Goal: Task Accomplishment & Management: Complete application form

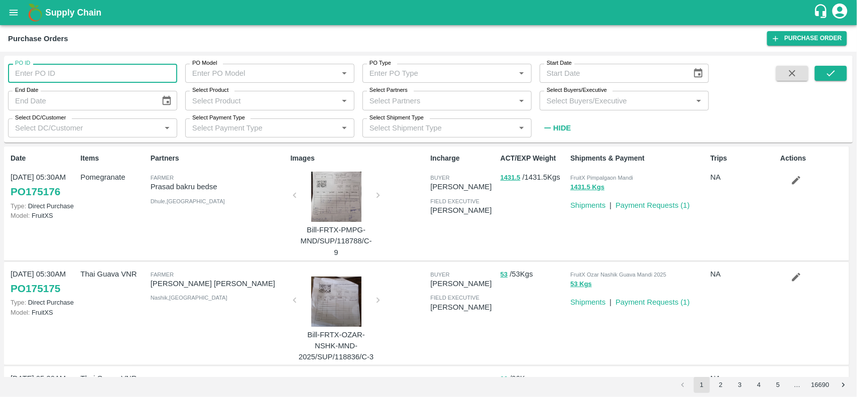
drag, startPoint x: 0, startPoint y: 0, endPoint x: 43, endPoint y: 73, distance: 84.4
click at [43, 73] on input "PO ID" at bounding box center [92, 73] width 169 height 19
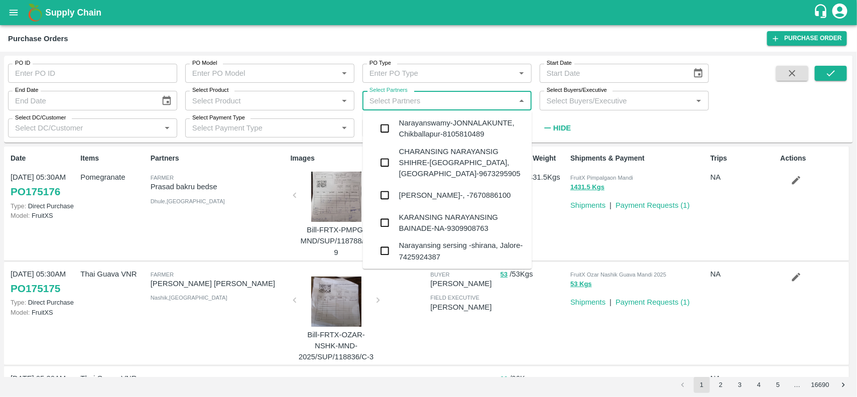
click at [386, 100] on input "Select Partners" at bounding box center [439, 100] width 147 height 13
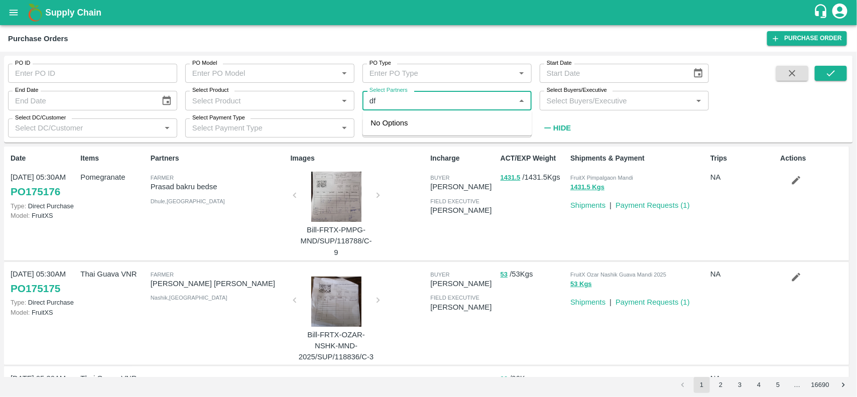
type input "d"
click at [385, 144] on div "DFC Global LLP-, -8056805889" at bounding box center [447, 156] width 169 height 26
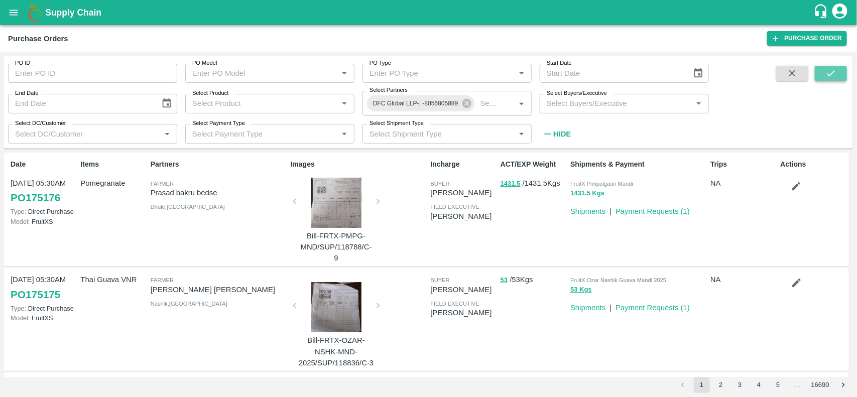
click at [834, 76] on icon "submit" at bounding box center [831, 73] width 11 height 11
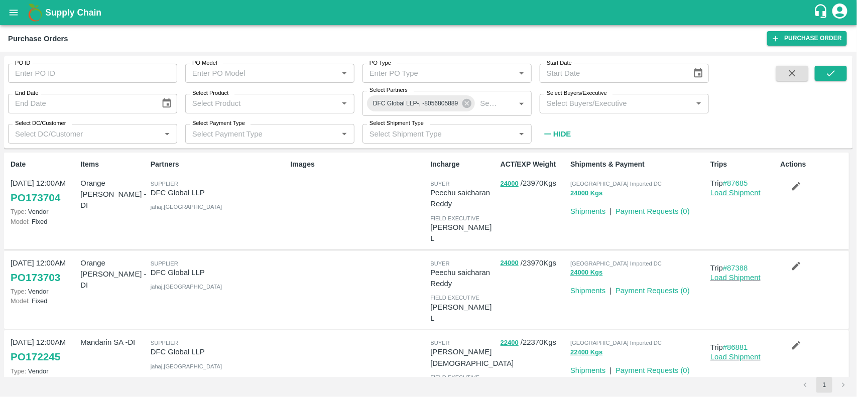
click at [791, 187] on icon "button" at bounding box center [796, 186] width 11 height 11
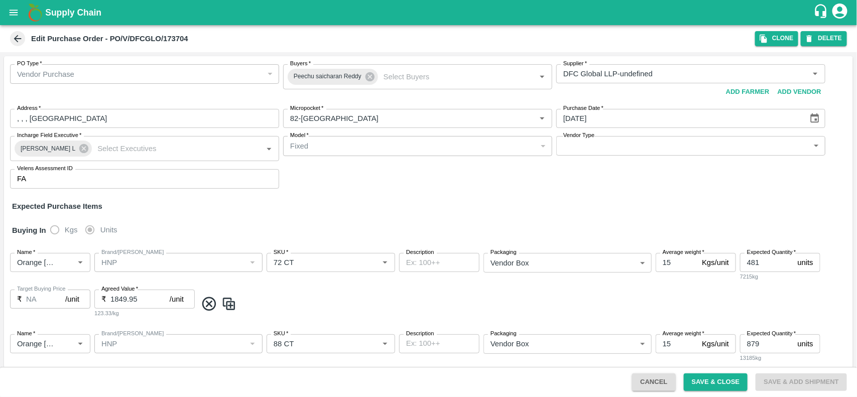
click at [423, 255] on label "Description" at bounding box center [420, 253] width 28 height 8
click at [423, 258] on textarea "Description" at bounding box center [439, 263] width 66 height 11
click at [425, 265] on textarea "Description" at bounding box center [439, 263] width 66 height 11
type textarea "j"
click at [410, 260] on textarea "TEM" at bounding box center [439, 263] width 66 height 11
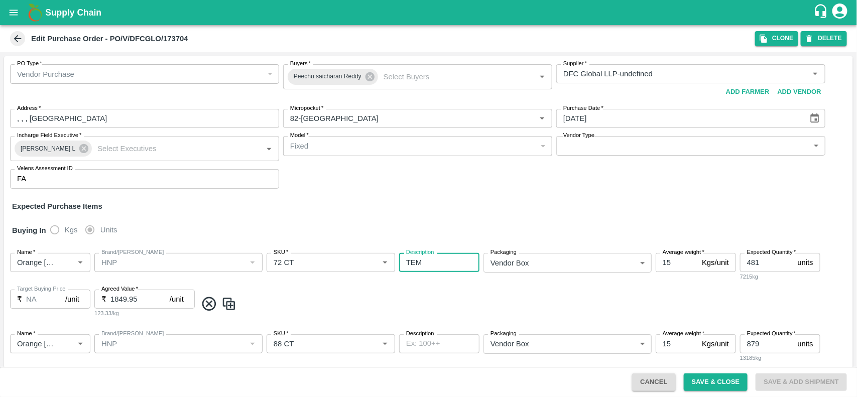
click at [410, 260] on textarea "TEM" at bounding box center [439, 263] width 66 height 11
paste textarea "RIU8026513"
type textarea "TRIU8026513"
click at [410, 343] on textarea "Description" at bounding box center [439, 343] width 66 height 11
paste textarea "TRIU8026513"
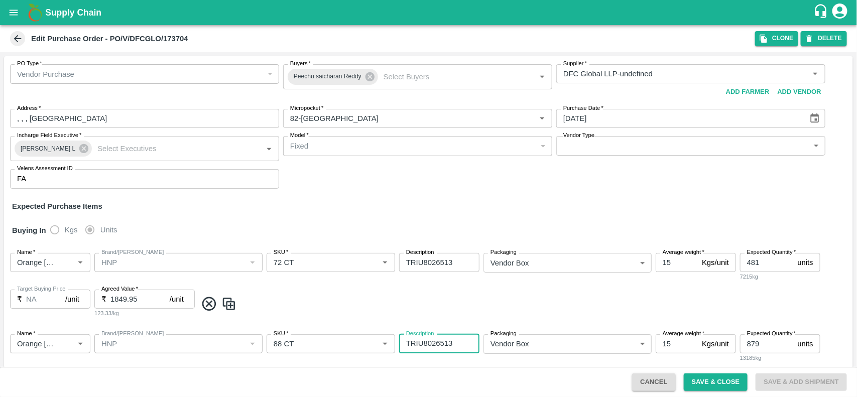
type textarea "TRIU8026513"
click at [443, 305] on span at bounding box center [523, 304] width 652 height 17
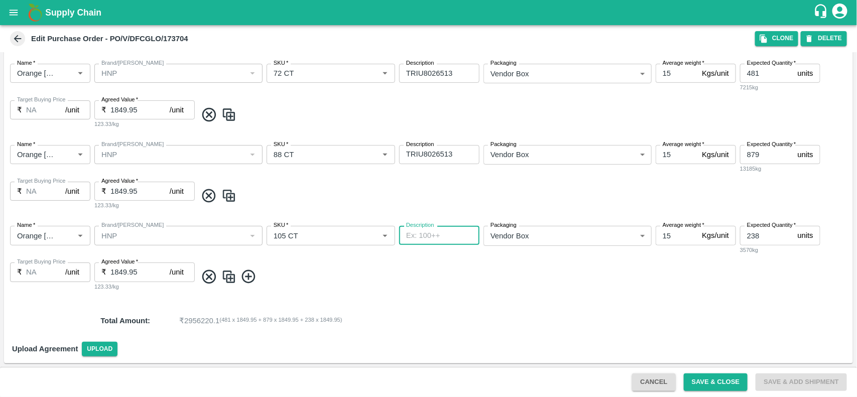
click at [421, 231] on textarea "Description" at bounding box center [439, 236] width 66 height 11
paste textarea "TRIU8026513"
type textarea "TRIU8026513"
click at [705, 387] on button "Save & Close" at bounding box center [716, 383] width 64 height 18
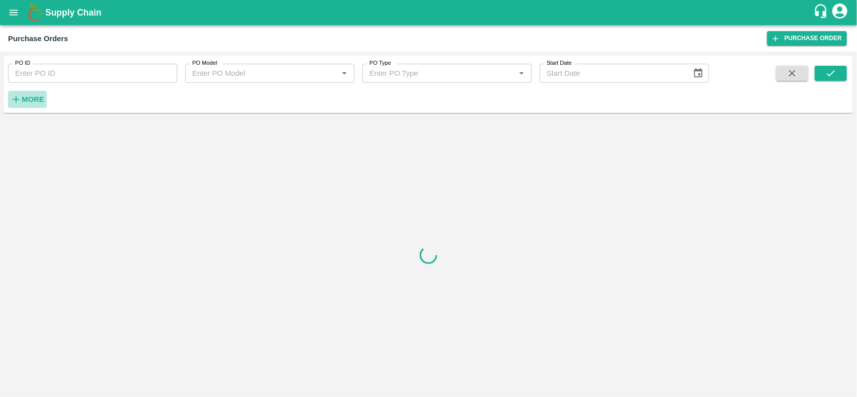
click at [29, 96] on strong "More" at bounding box center [33, 99] width 23 height 8
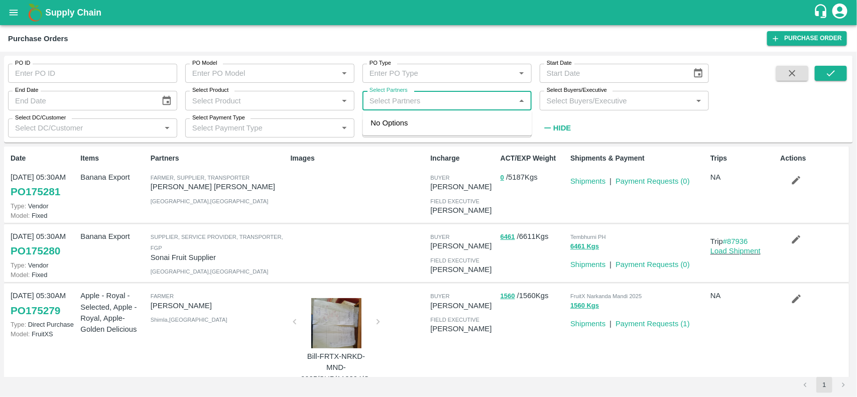
click at [405, 102] on input "Select Partners" at bounding box center [439, 100] width 147 height 13
type input "DFC gl"
click at [385, 132] on input "checkbox" at bounding box center [385, 128] width 20 height 20
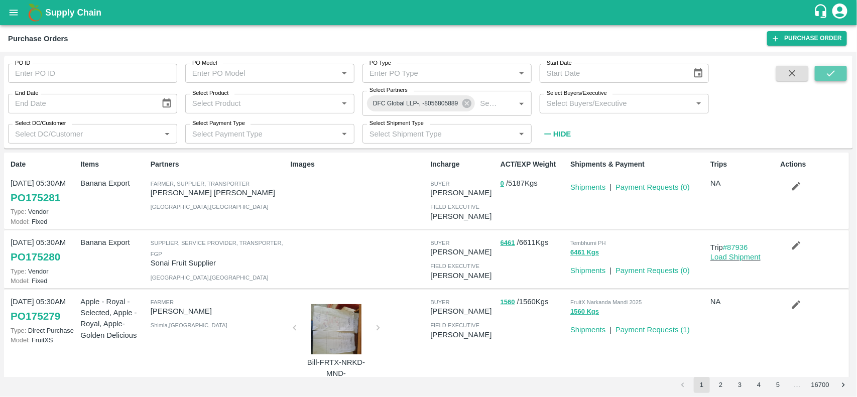
click at [832, 69] on icon "submit" at bounding box center [831, 73] width 11 height 11
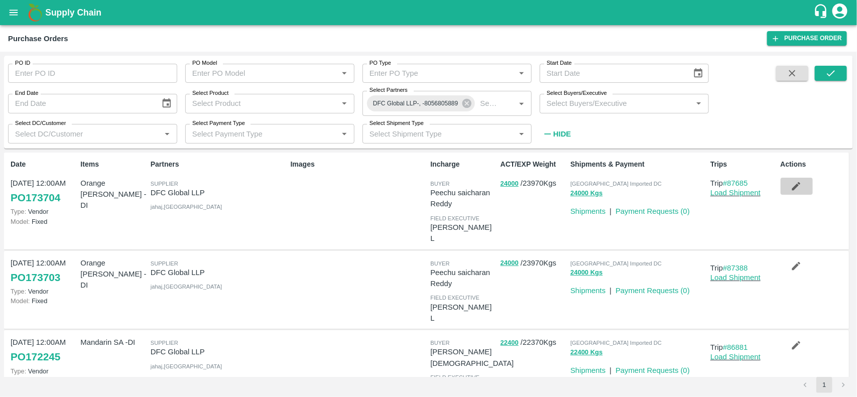
click at [786, 191] on button "button" at bounding box center [797, 186] width 32 height 17
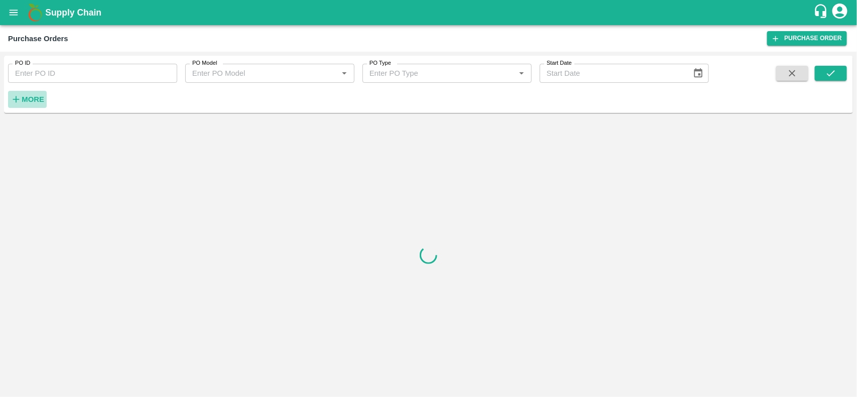
click at [26, 93] on h6 "More" at bounding box center [33, 99] width 23 height 13
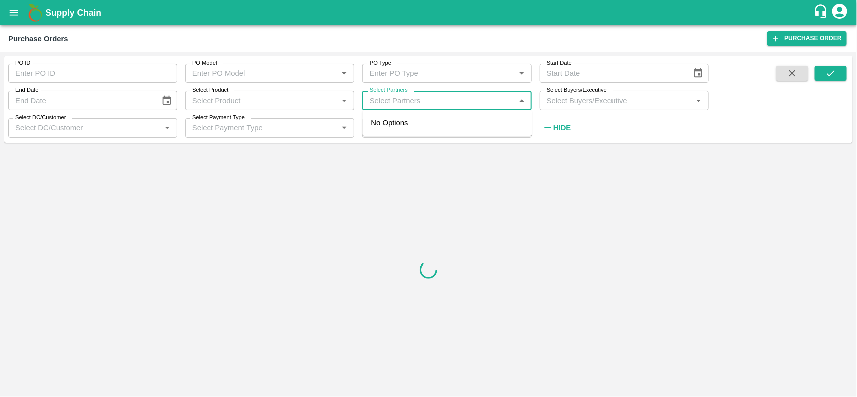
click at [372, 106] on input "Select Partners" at bounding box center [439, 100] width 147 height 13
type input "dfc glo"
click at [386, 126] on input "checkbox" at bounding box center [385, 128] width 20 height 20
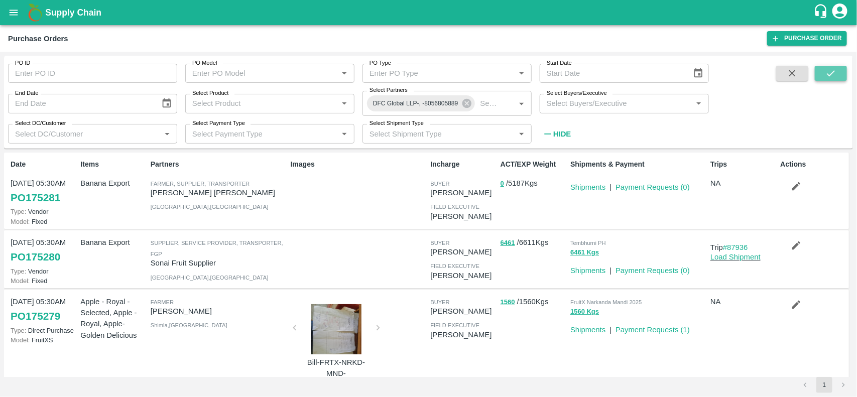
click at [835, 75] on icon "submit" at bounding box center [831, 73] width 11 height 11
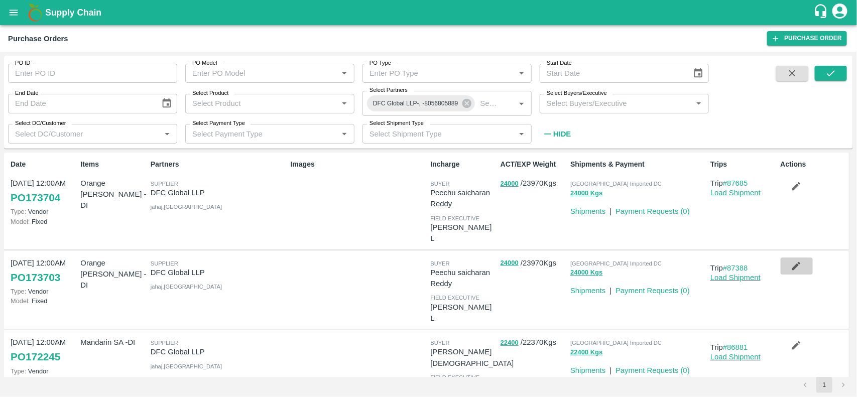
click at [787, 258] on button "button" at bounding box center [797, 266] width 32 height 17
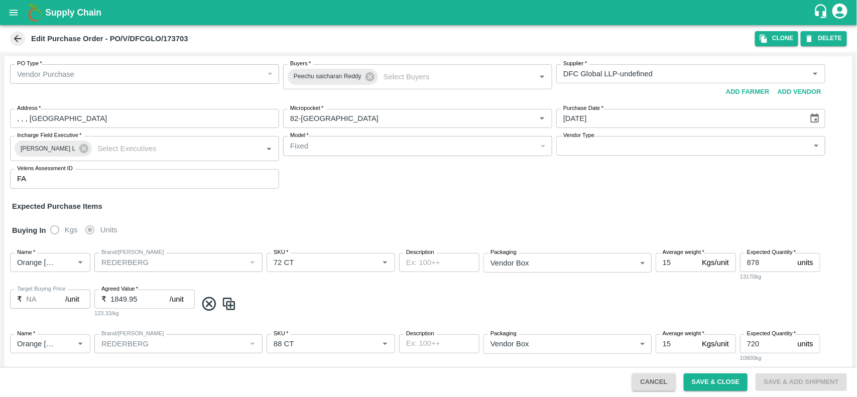
scroll to position [108, 0]
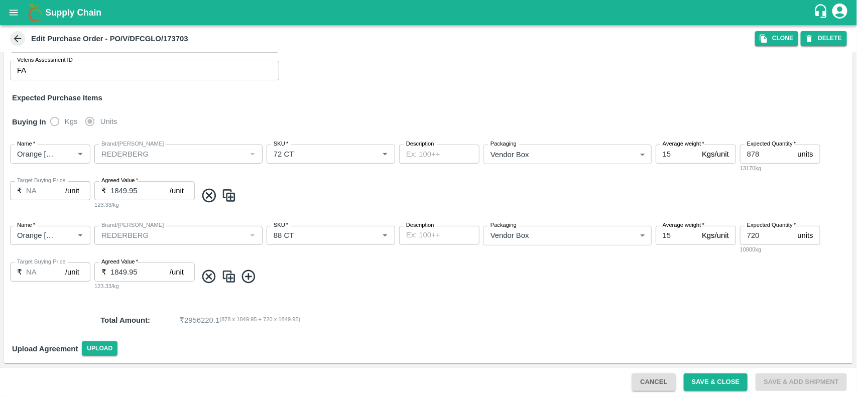
click at [450, 155] on textarea "Description" at bounding box center [439, 154] width 66 height 11
paste textarea "TCLU-1372567"
type textarea "TCLU-1372567"
click at [425, 235] on textarea "Description" at bounding box center [439, 235] width 66 height 11
paste textarea "TCLU-1372567"
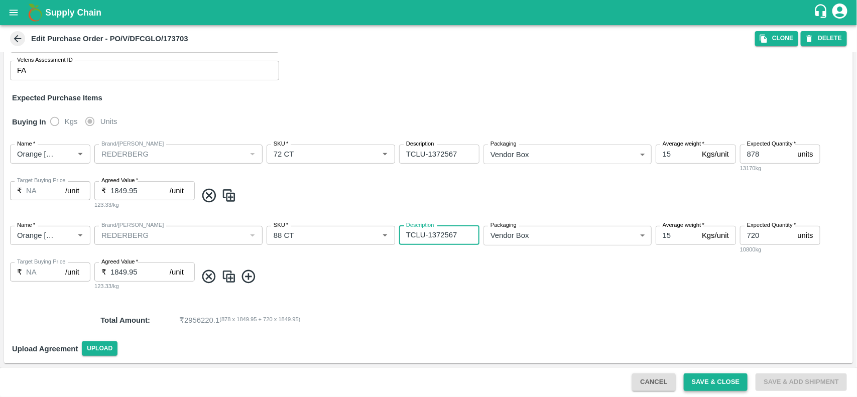
type textarea "TCLU-1372567"
click at [707, 385] on button "Save & Close" at bounding box center [716, 383] width 64 height 18
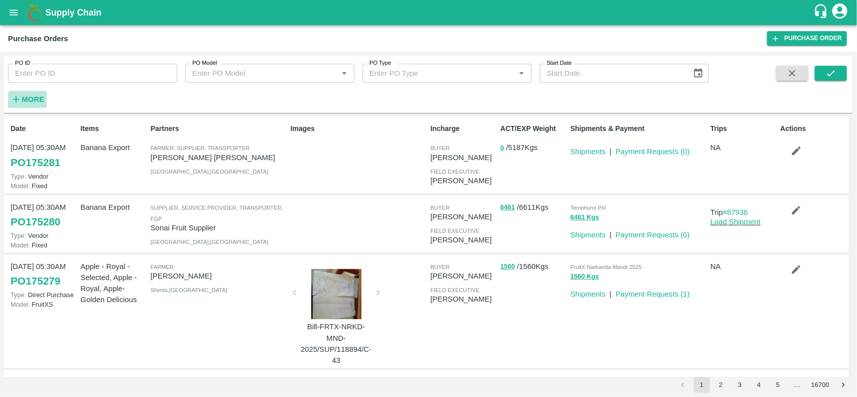
click at [35, 101] on strong "More" at bounding box center [33, 99] width 23 height 8
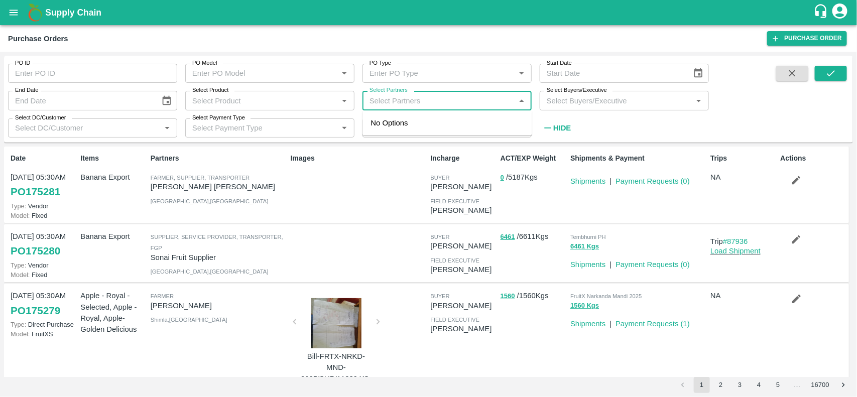
click at [387, 99] on input "Select Partners" at bounding box center [439, 100] width 147 height 13
type input "dfc global"
click at [384, 121] on input "checkbox" at bounding box center [385, 128] width 20 height 20
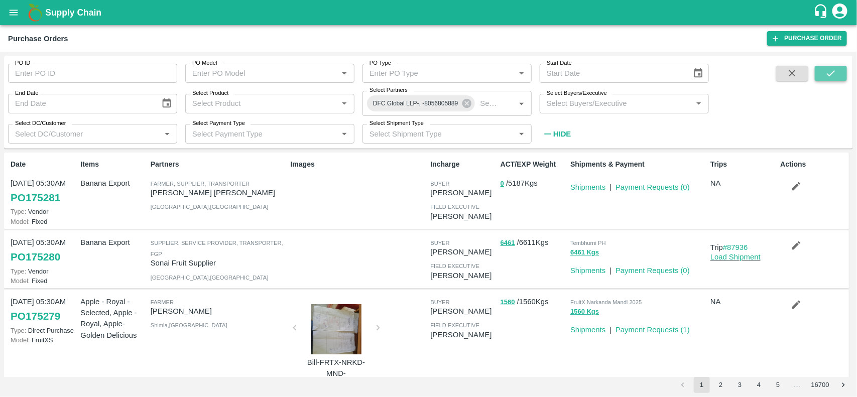
click at [832, 76] on icon "submit" at bounding box center [831, 73] width 11 height 11
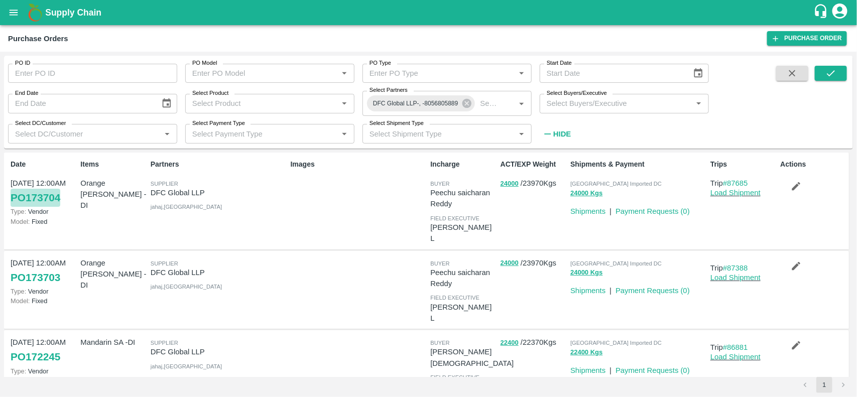
click at [58, 201] on link "PO 173704" at bounding box center [36, 198] width 50 height 18
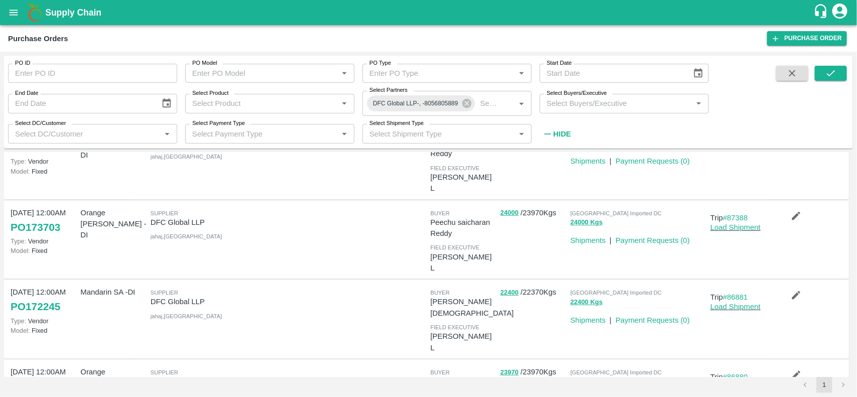
scroll to position [54, 0]
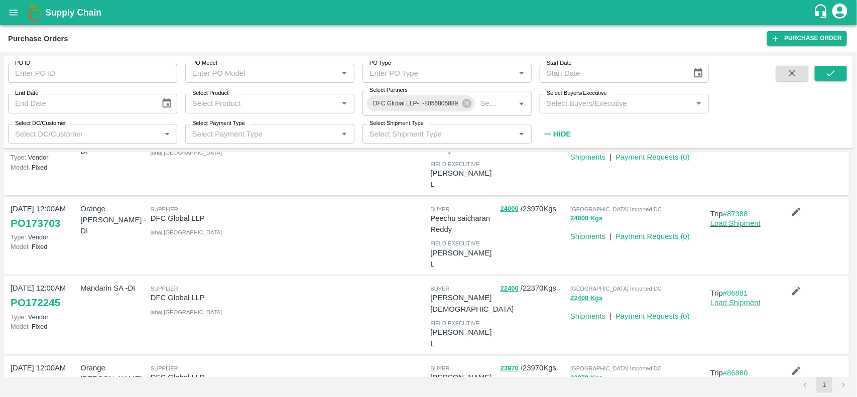
click at [791, 286] on icon "button" at bounding box center [796, 291] width 11 height 11
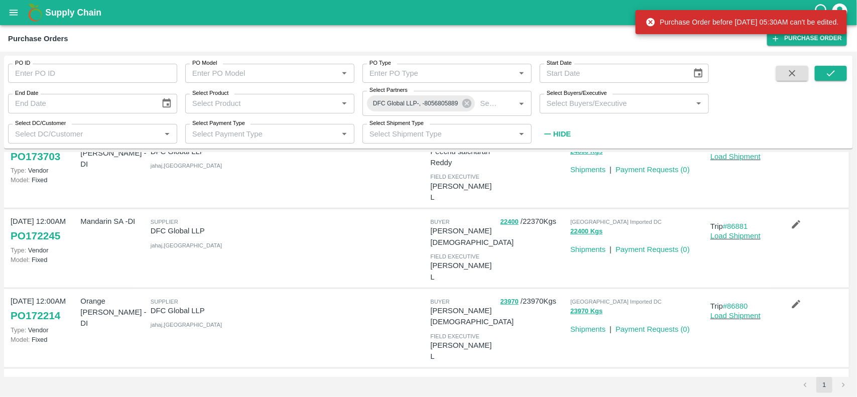
scroll to position [123, 0]
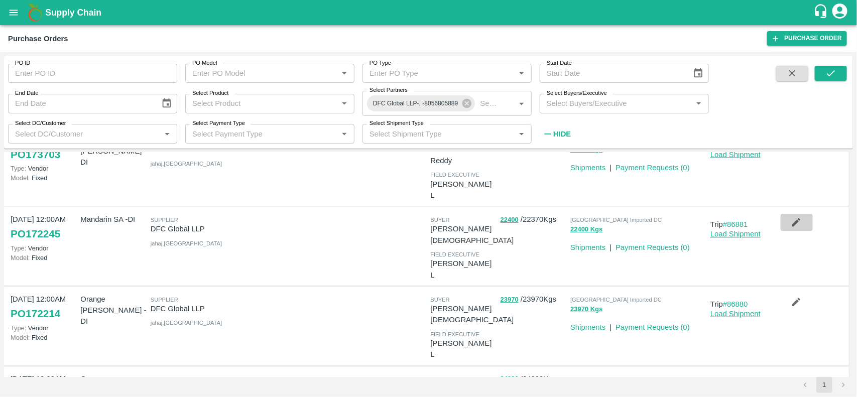
click at [798, 217] on icon "button" at bounding box center [796, 222] width 11 height 11
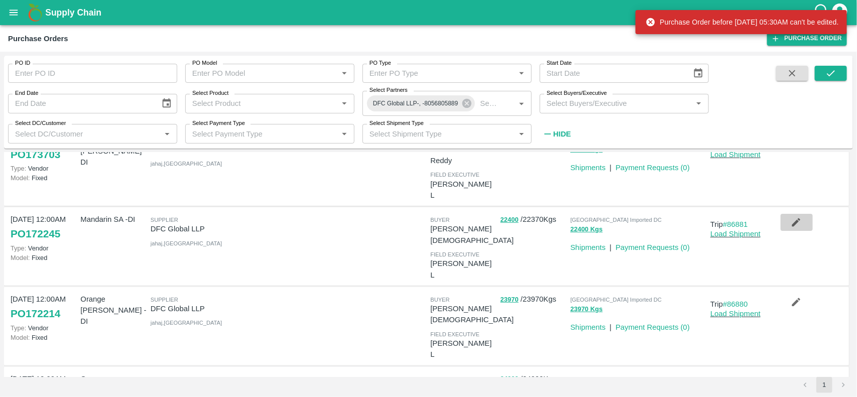
click at [798, 217] on icon "button" at bounding box center [796, 222] width 11 height 11
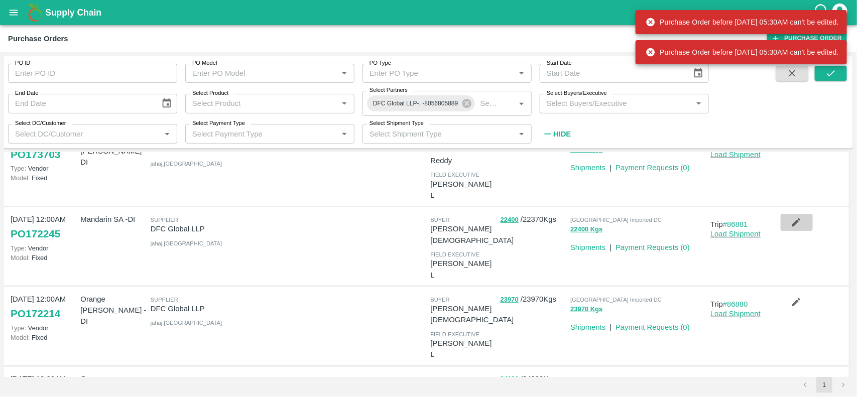
click at [798, 217] on icon "button" at bounding box center [796, 222] width 11 height 11
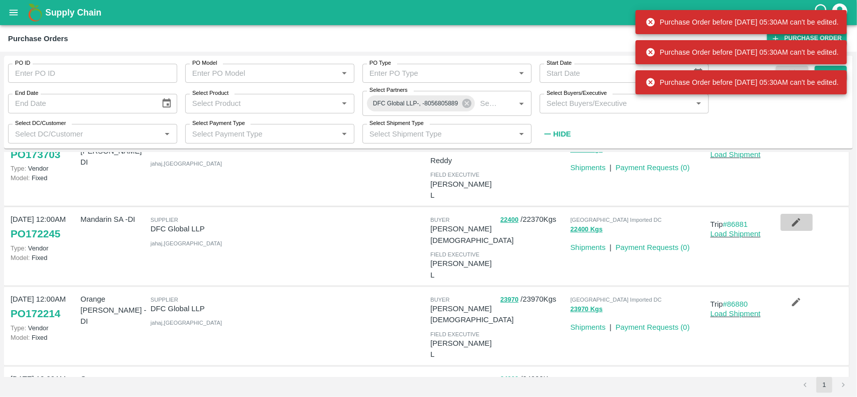
click at [798, 217] on icon "button" at bounding box center [796, 222] width 11 height 11
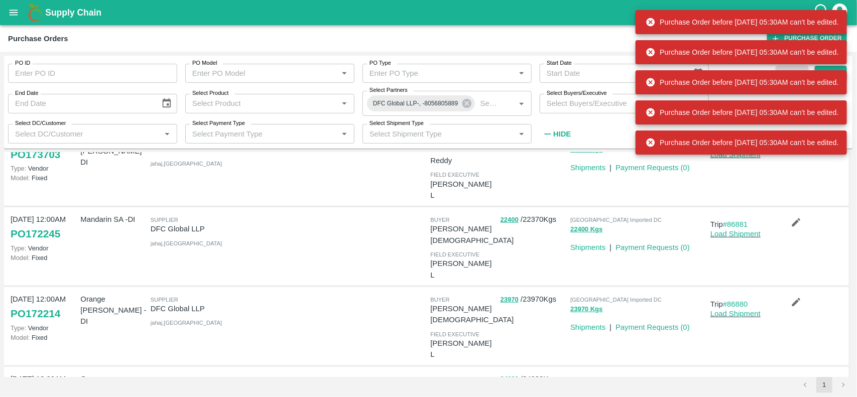
click at [798, 217] on icon "button" at bounding box center [796, 222] width 11 height 11
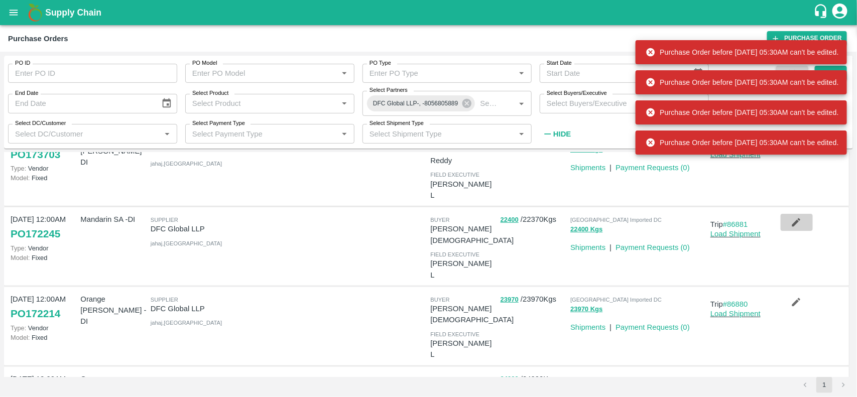
click at [798, 217] on icon "button" at bounding box center [796, 222] width 11 height 11
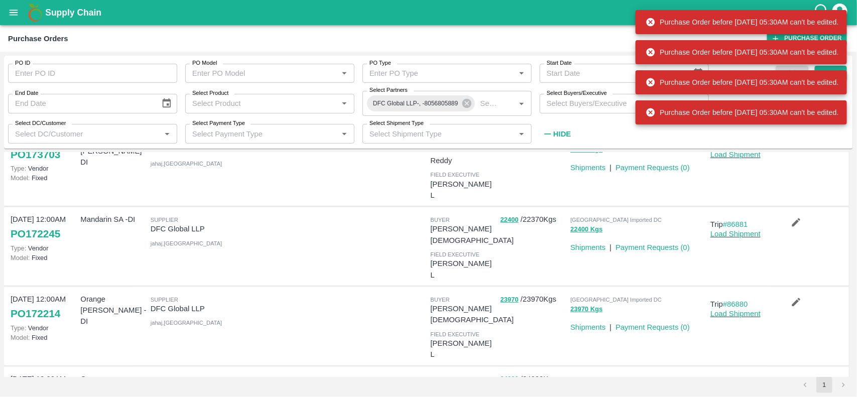
click at [798, 217] on icon "button" at bounding box center [796, 222] width 11 height 11
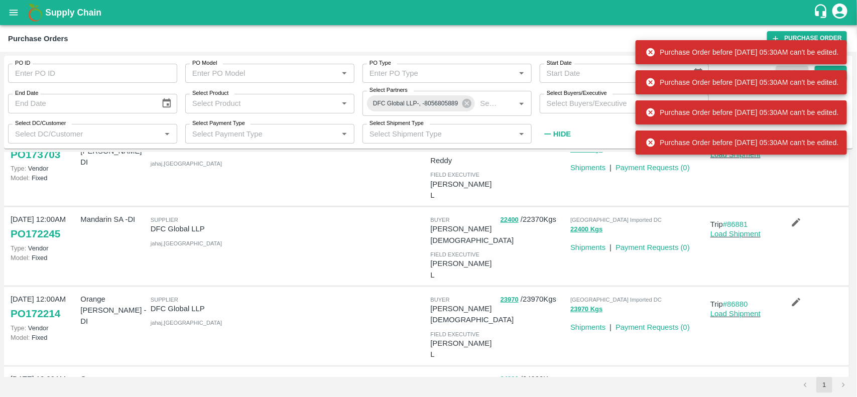
click at [798, 217] on icon "button" at bounding box center [796, 222] width 11 height 11
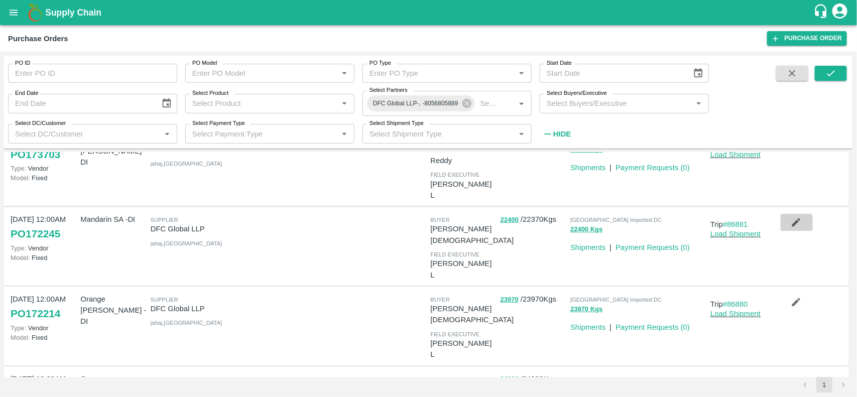
click at [798, 217] on icon "button" at bounding box center [796, 222] width 11 height 11
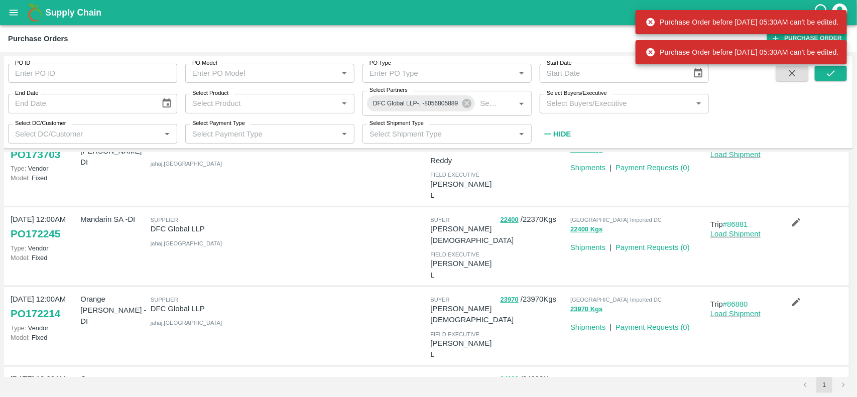
click at [798, 217] on icon "button" at bounding box center [796, 222] width 11 height 11
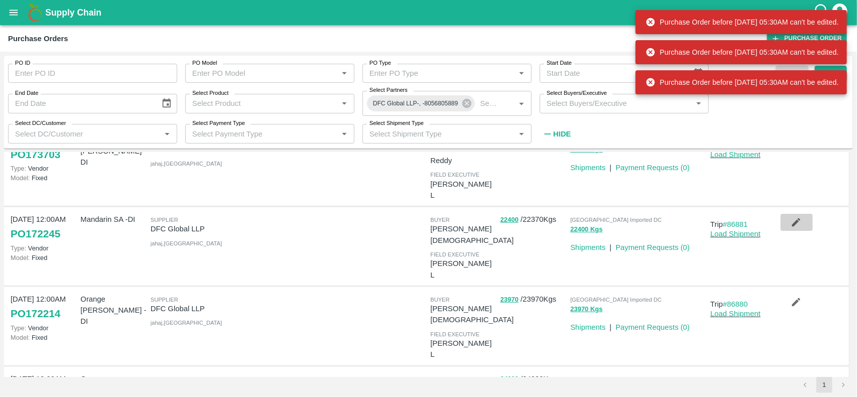
click at [798, 217] on icon "button" at bounding box center [796, 222] width 11 height 11
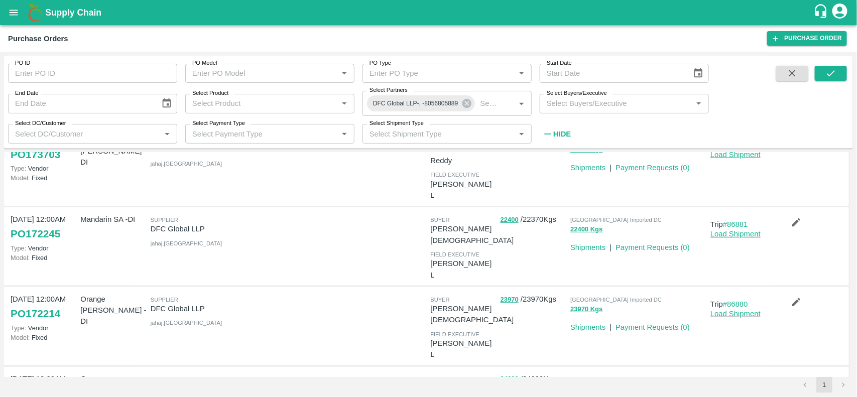
scroll to position [124, 0]
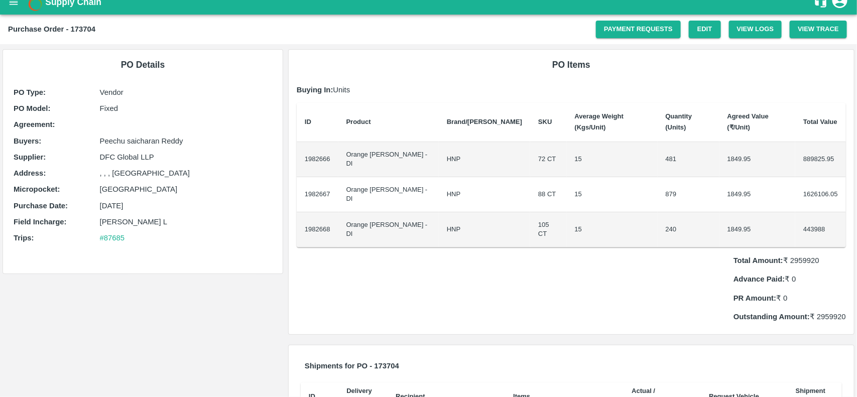
scroll to position [8, 0]
